Goal: Task Accomplishment & Management: Use online tool/utility

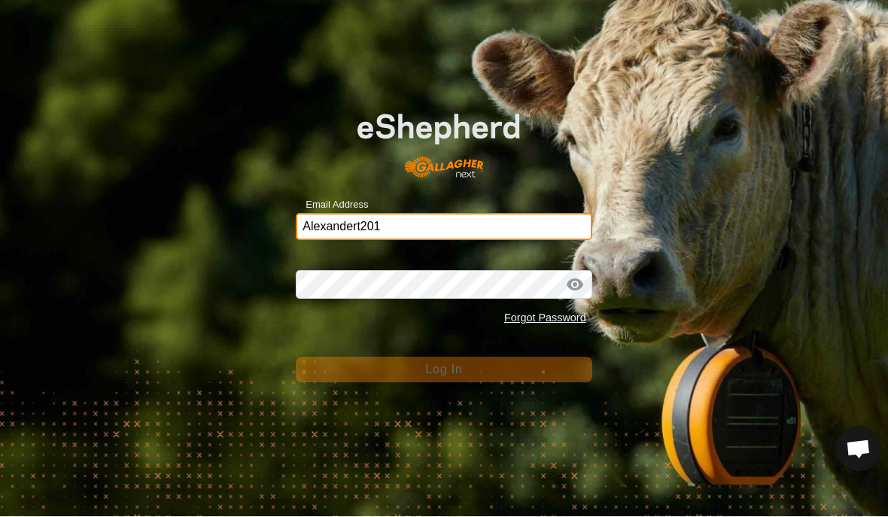
click at [431, 233] on input "Alexandert201" at bounding box center [444, 227] width 296 height 27
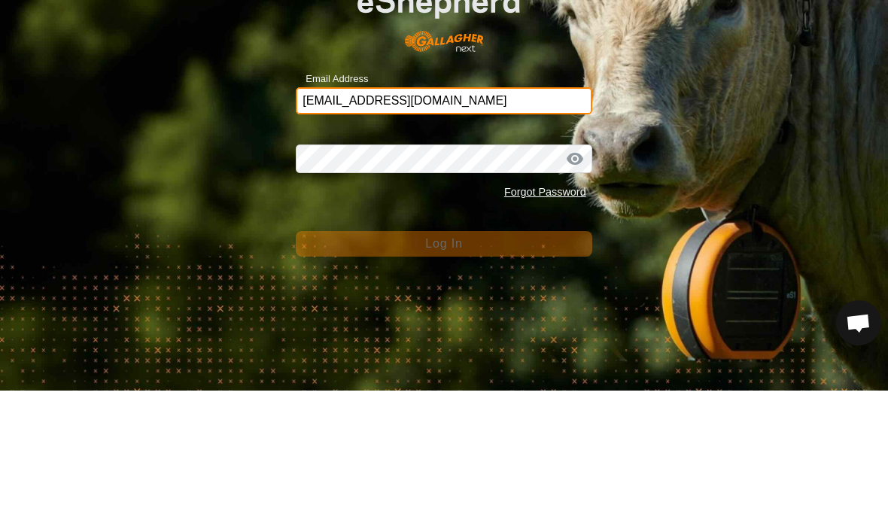
type input "[EMAIL_ADDRESS][DOMAIN_NAME]"
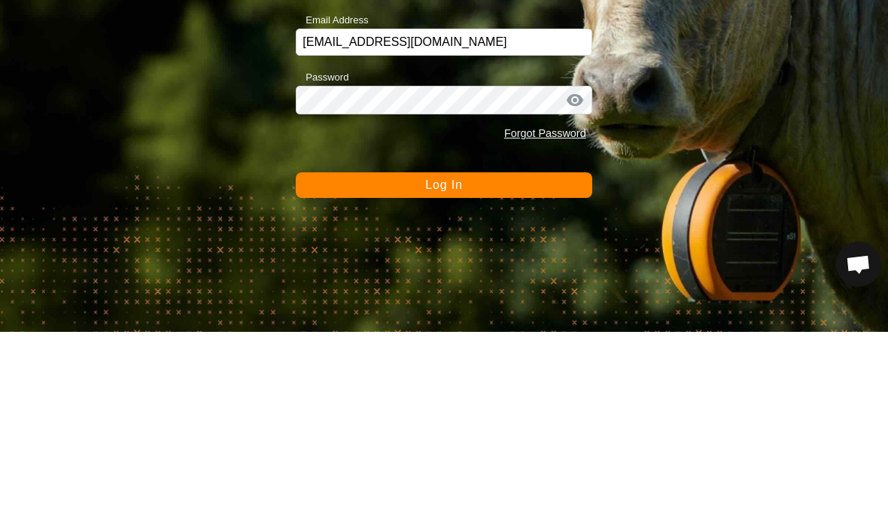
click at [519, 358] on button "Log In" at bounding box center [444, 371] width 296 height 26
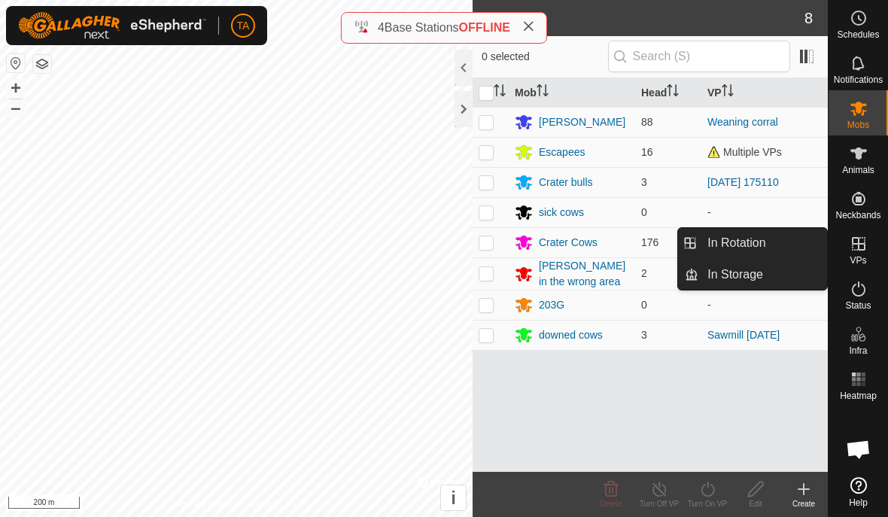
click at [778, 244] on link "In Rotation" at bounding box center [763, 243] width 129 height 30
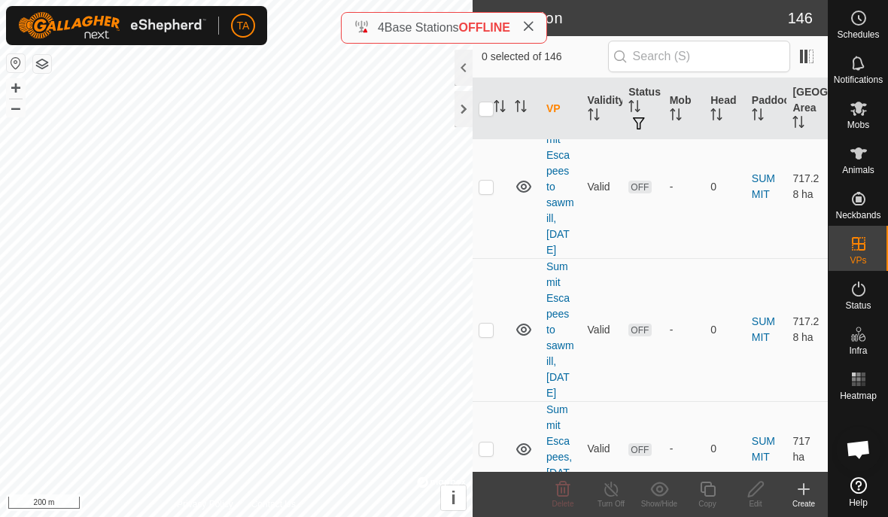
scroll to position [13263, 0]
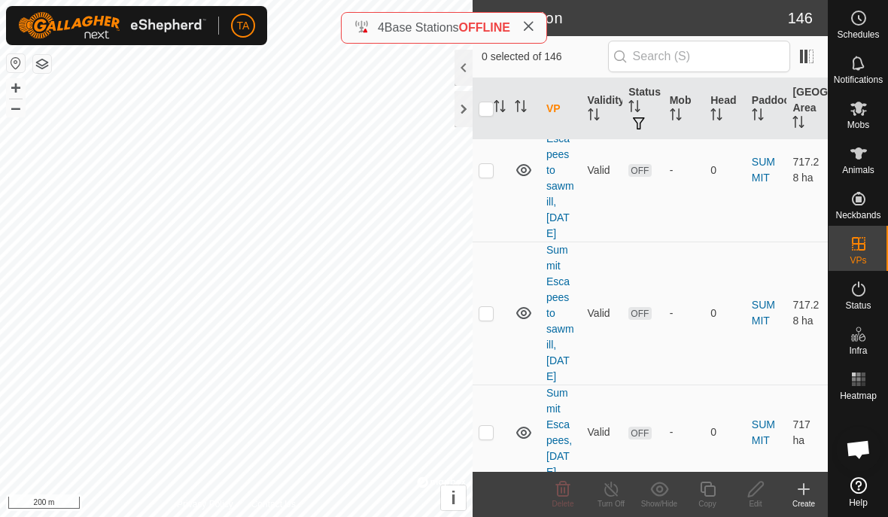
checkbox input "true"
click at [713, 483] on icon at bounding box center [708, 489] width 19 height 18
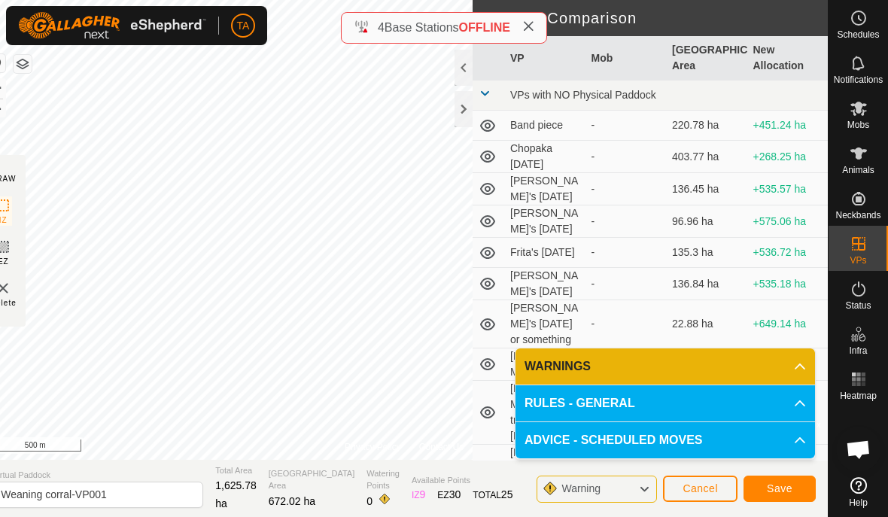
click at [459, 106] on div at bounding box center [464, 109] width 18 height 36
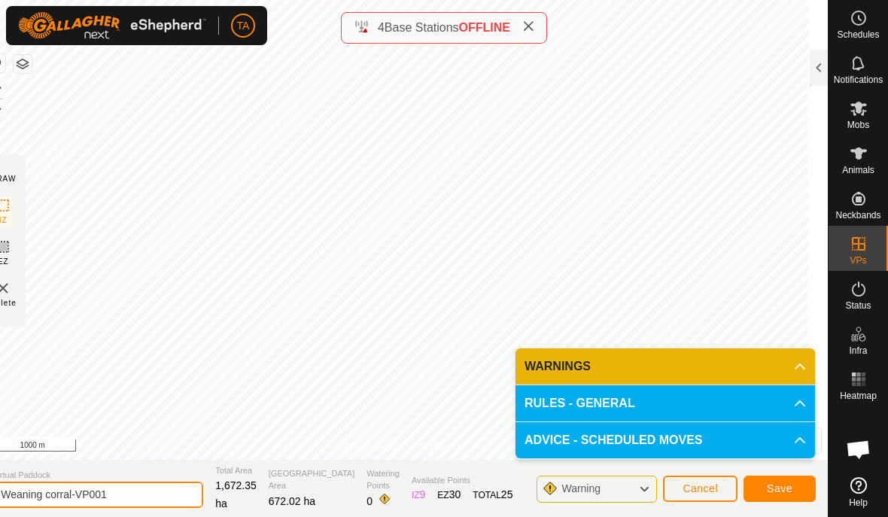
click at [137, 492] on input "Weaning corral-VP001" at bounding box center [97, 495] width 211 height 26
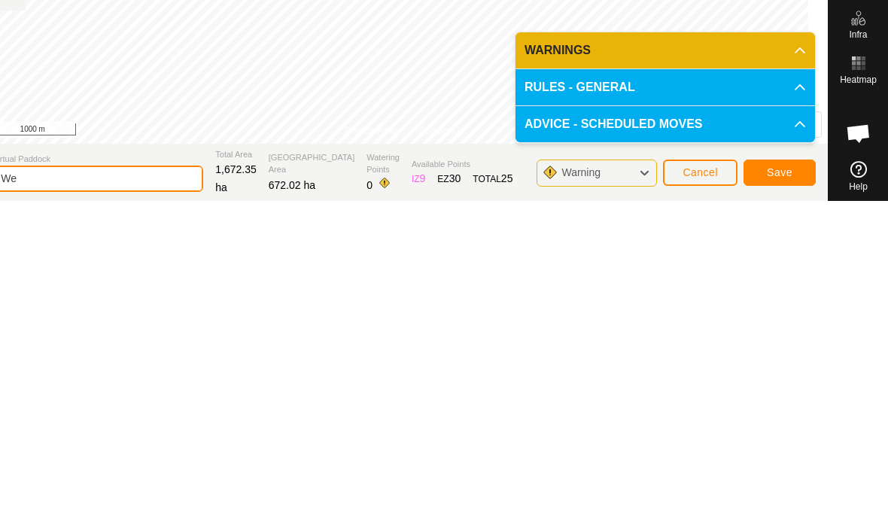
type input "W"
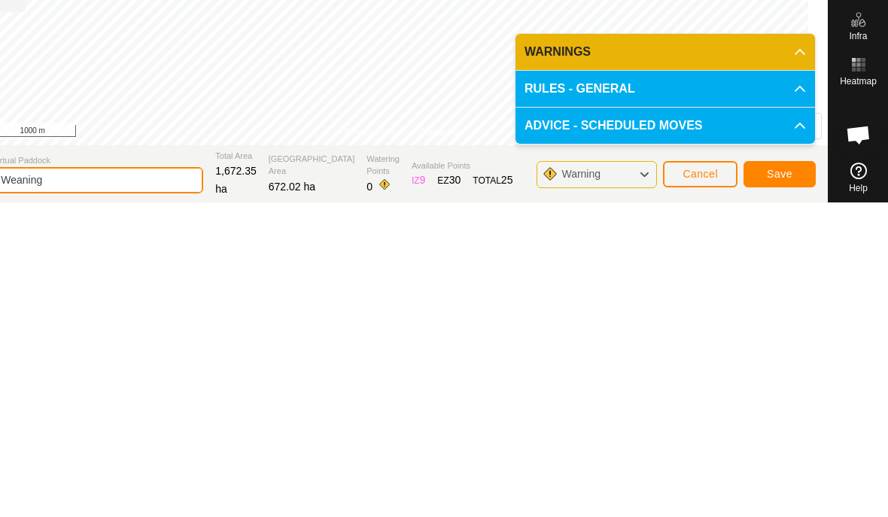
type input "Weaning"
click at [776, 483] on span "Save" at bounding box center [780, 489] width 26 height 12
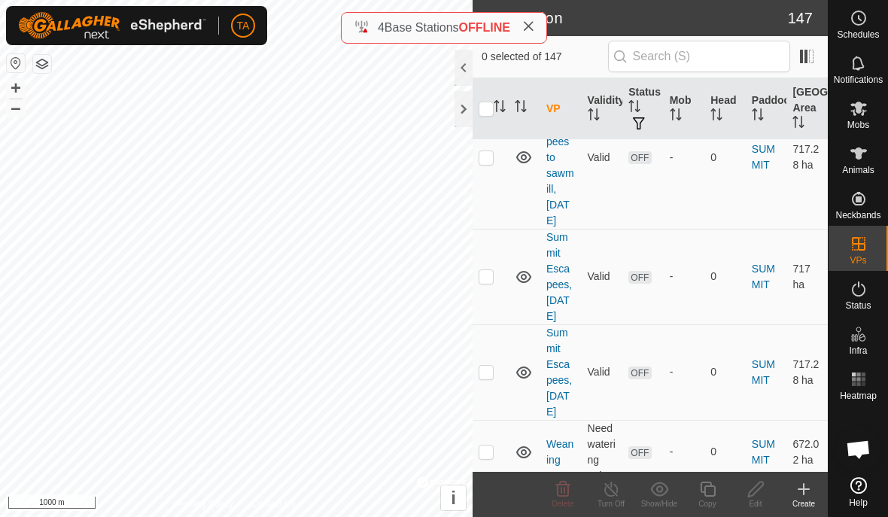
scroll to position [13327, 0]
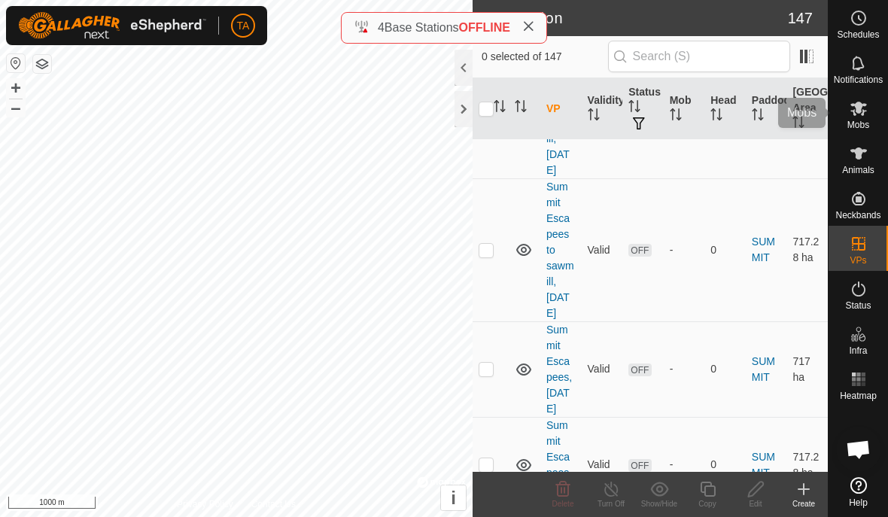
click at [859, 116] on icon at bounding box center [859, 108] width 18 height 18
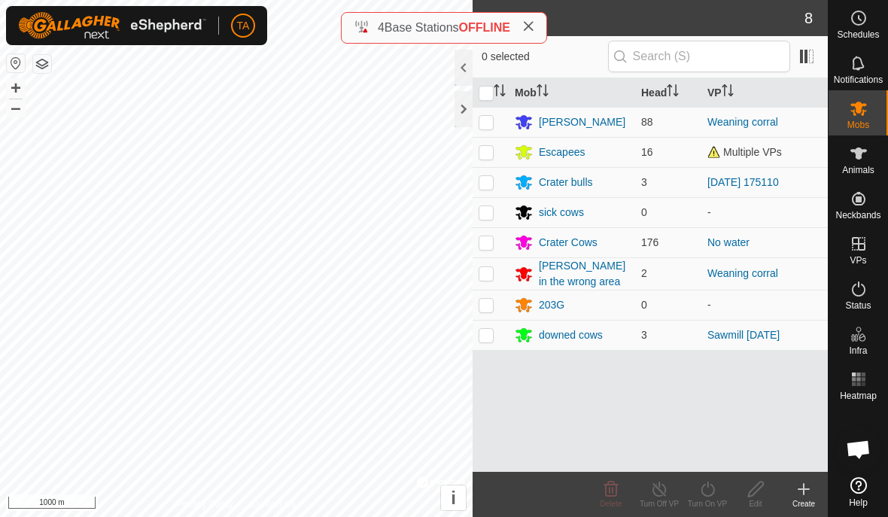
click at [485, 123] on p-checkbox at bounding box center [486, 122] width 15 height 12
checkbox input "true"
click at [489, 272] on p-checkbox at bounding box center [486, 273] width 15 height 12
checkbox input "true"
click at [488, 305] on p-checkbox at bounding box center [486, 305] width 15 height 12
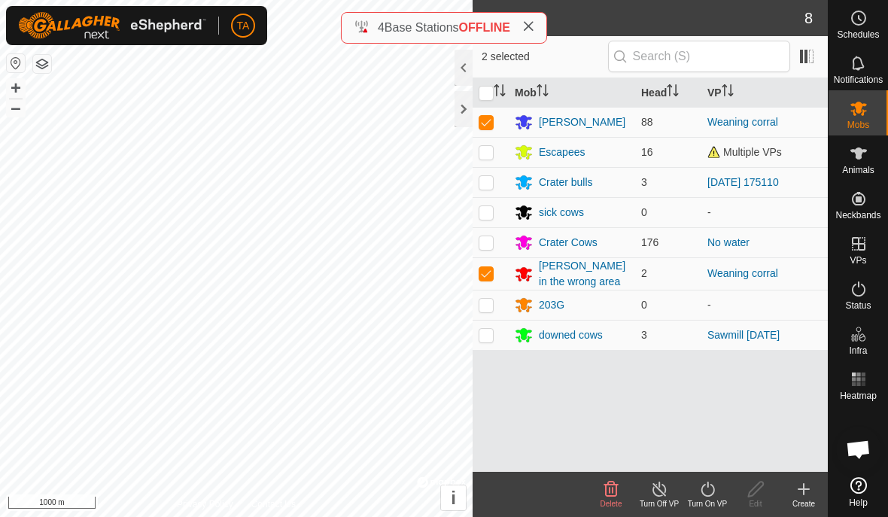
checkbox input "true"
click at [708, 486] on icon at bounding box center [708, 489] width 14 height 15
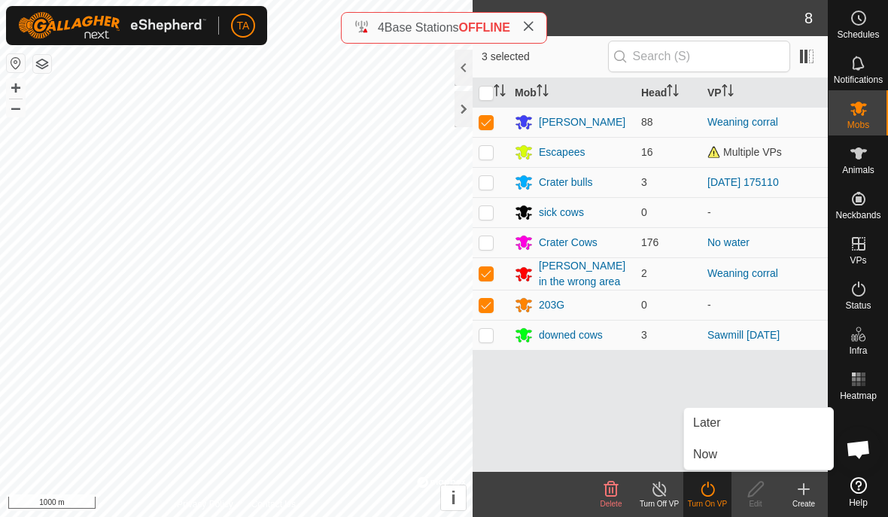
click at [731, 454] on link "Now" at bounding box center [758, 455] width 149 height 30
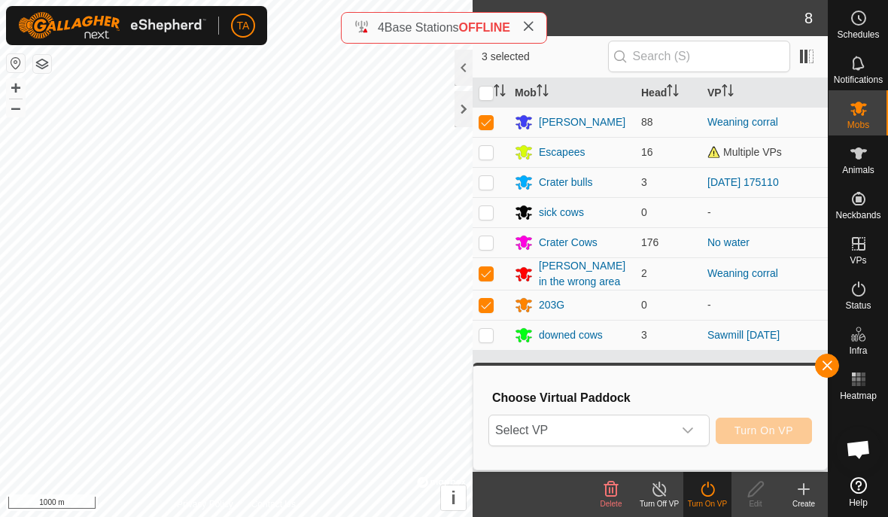
click at [645, 433] on span "Select VP" at bounding box center [581, 431] width 184 height 30
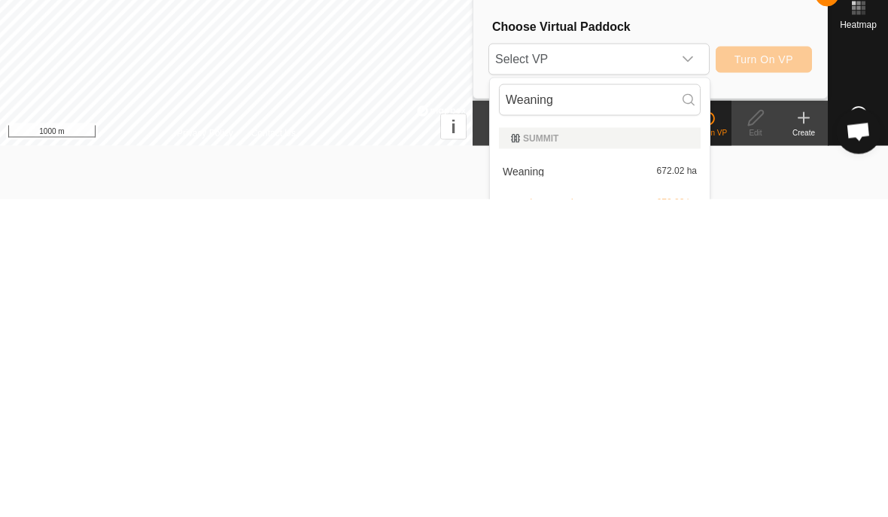
scroll to position [73, 0]
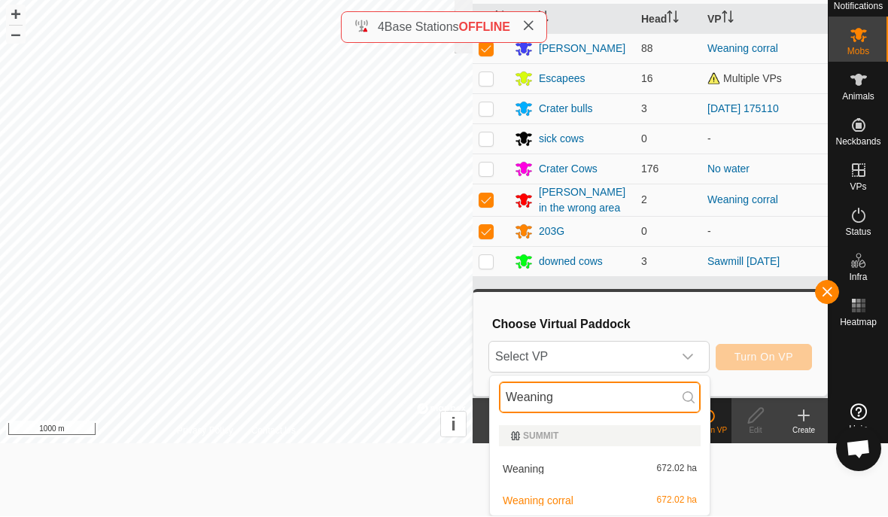
type input "Weaning"
click at [550, 468] on div "Weaning 672.02 ha" at bounding box center [600, 470] width 202 height 18
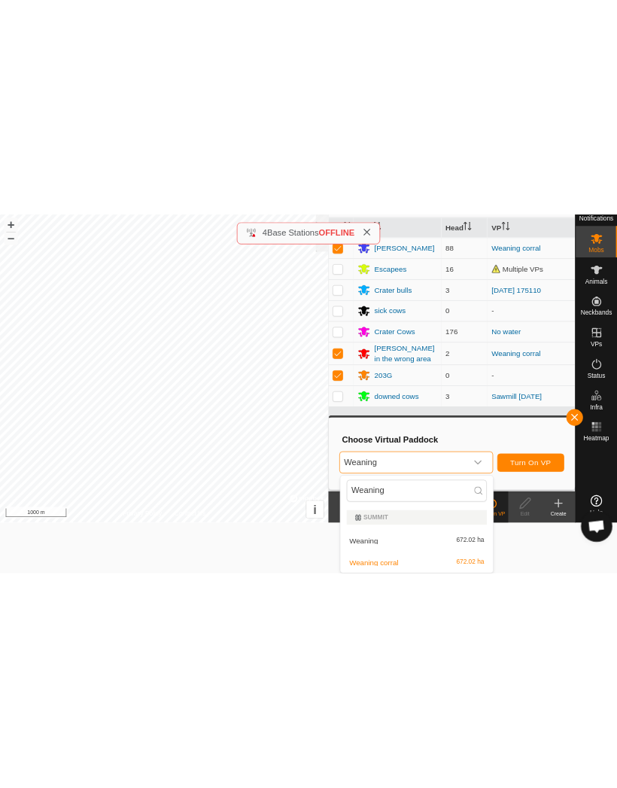
scroll to position [0, 0]
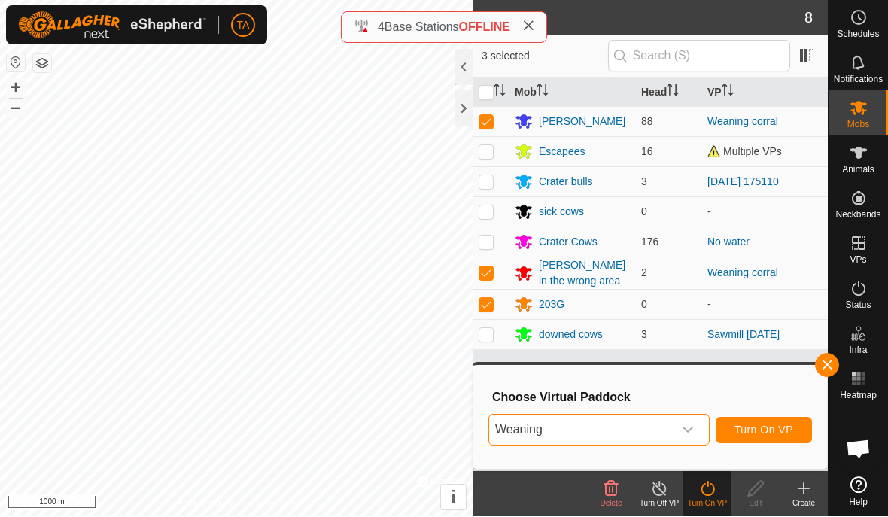
click at [793, 422] on button "Turn On VP" at bounding box center [764, 431] width 96 height 26
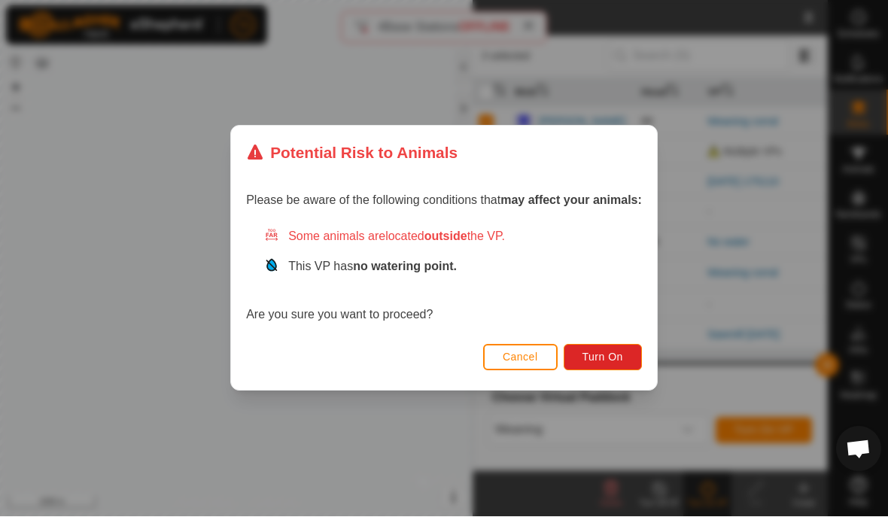
click at [617, 361] on span "Turn On" at bounding box center [603, 358] width 41 height 12
